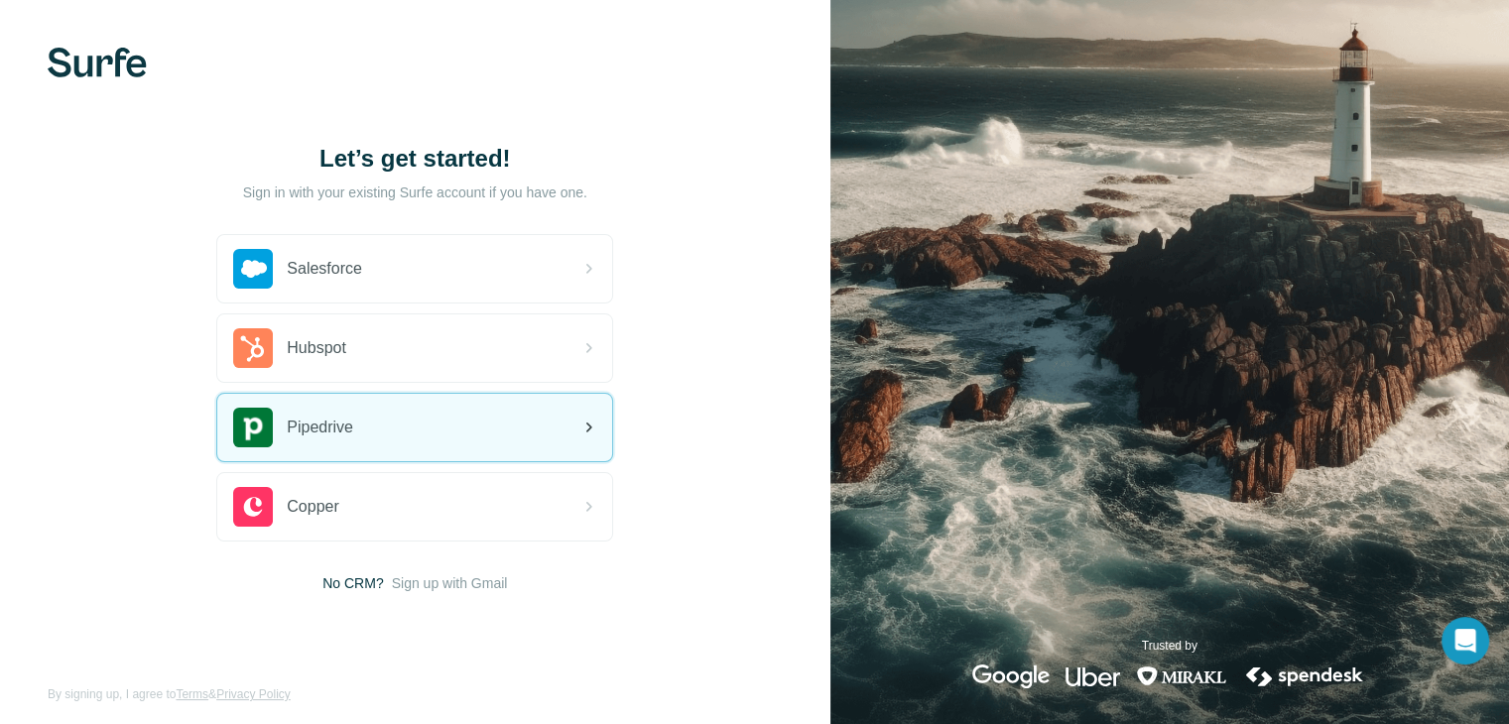
click at [387, 447] on div "Pipedrive" at bounding box center [414, 427] width 395 height 67
